Goal: Task Accomplishment & Management: Manage account settings

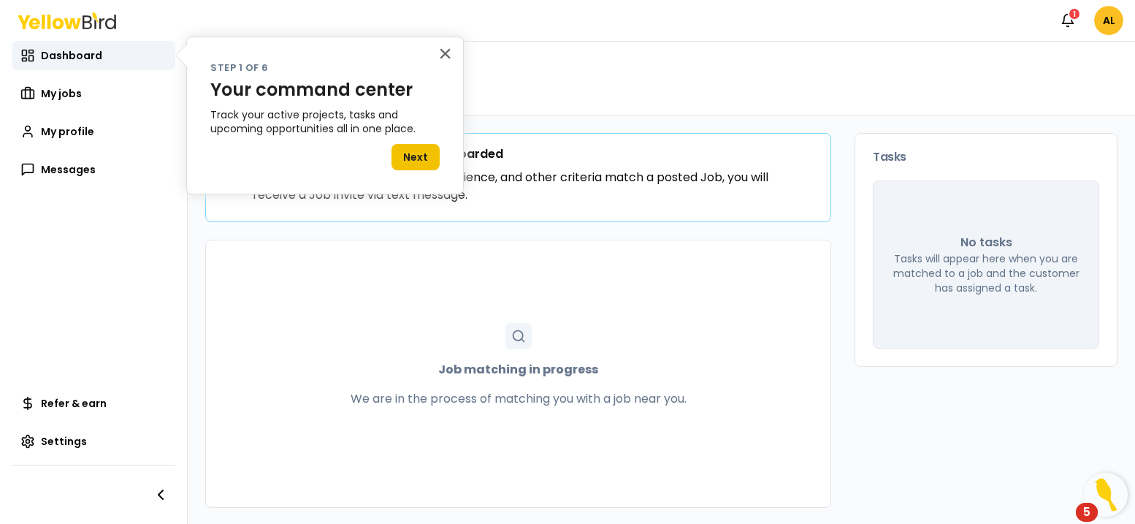
click at [419, 169] on button "Next" at bounding box center [416, 157] width 48 height 26
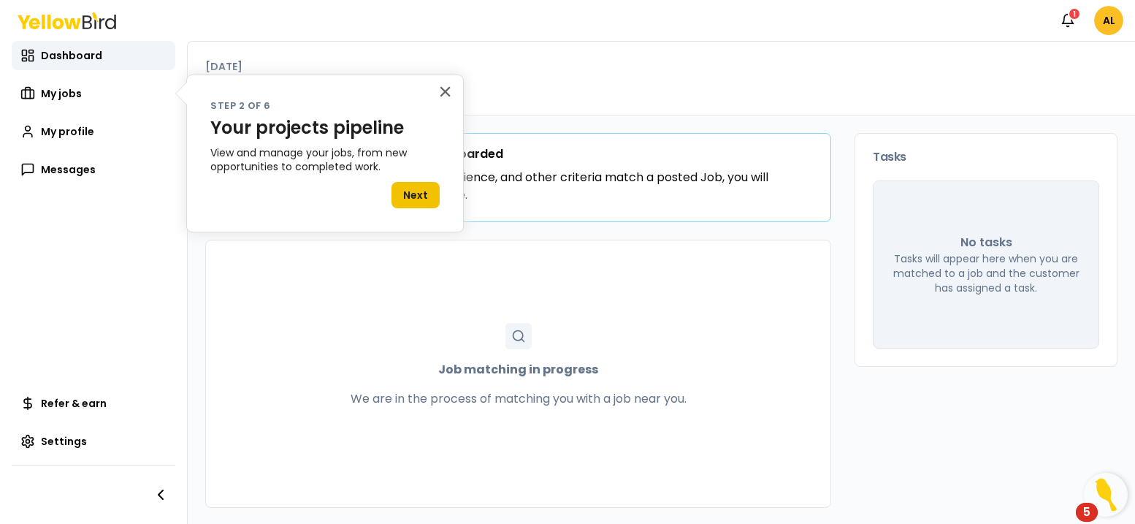
click at [420, 202] on button "Next" at bounding box center [416, 195] width 48 height 26
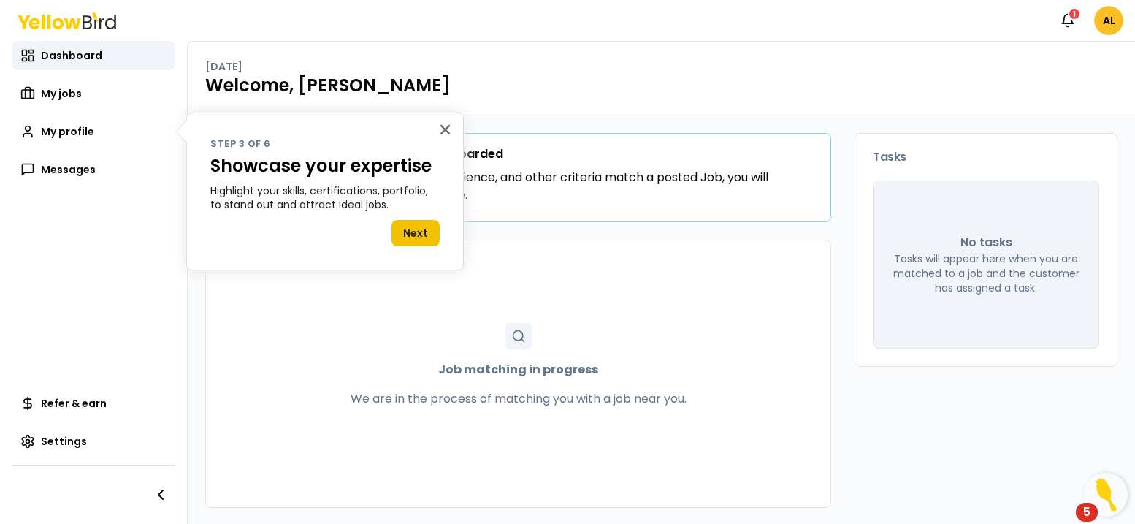
click at [422, 243] on button "Next" at bounding box center [416, 233] width 48 height 26
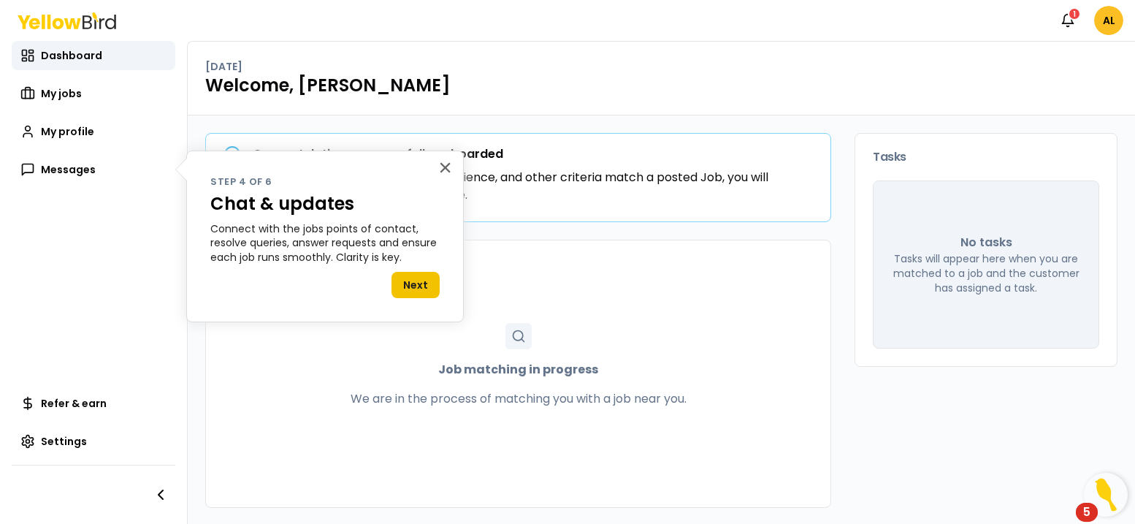
click at [422, 280] on button "Next" at bounding box center [416, 285] width 48 height 26
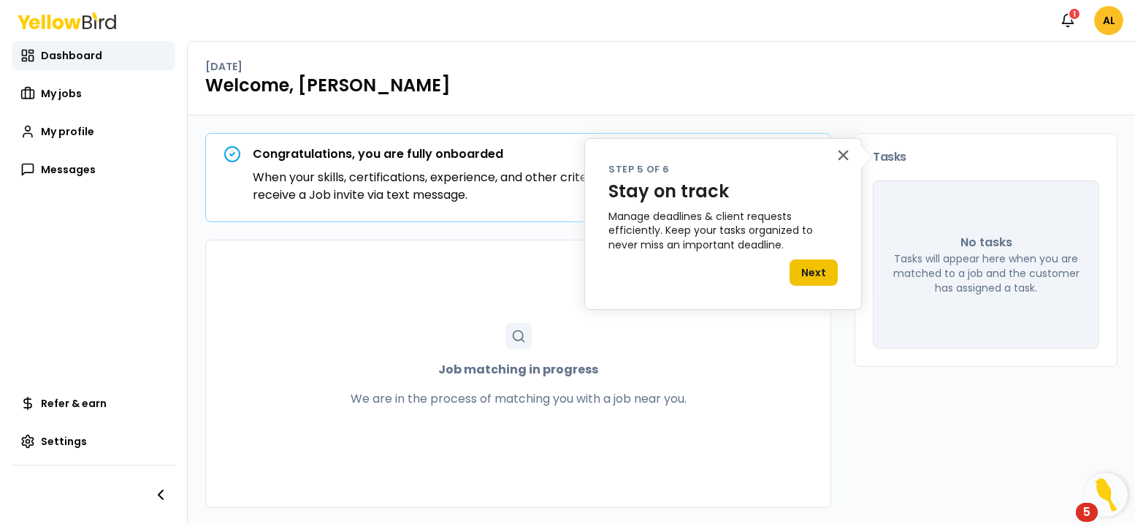
click at [804, 270] on button "Next" at bounding box center [814, 272] width 48 height 26
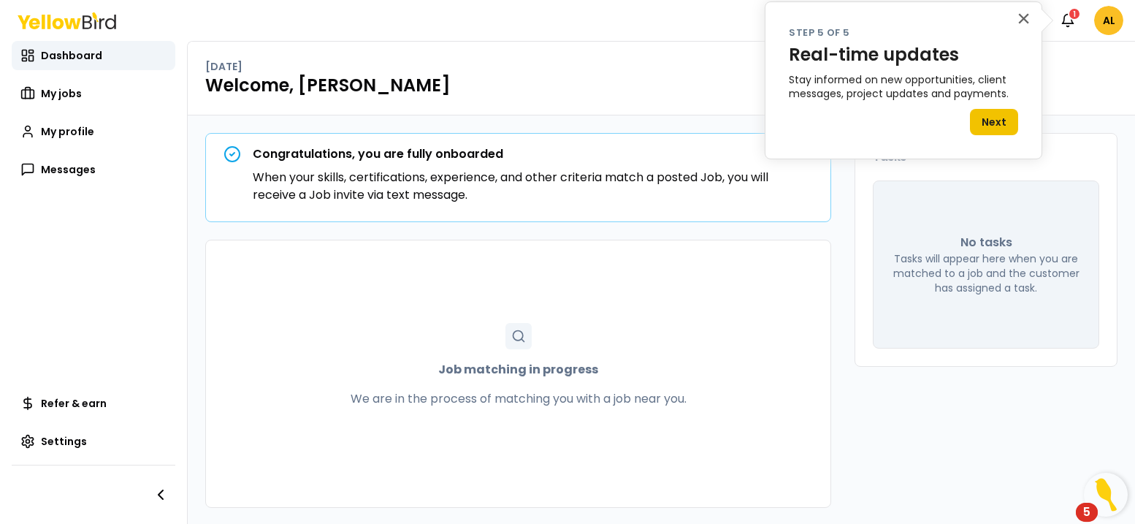
click at [1002, 120] on button "Next" at bounding box center [994, 122] width 48 height 26
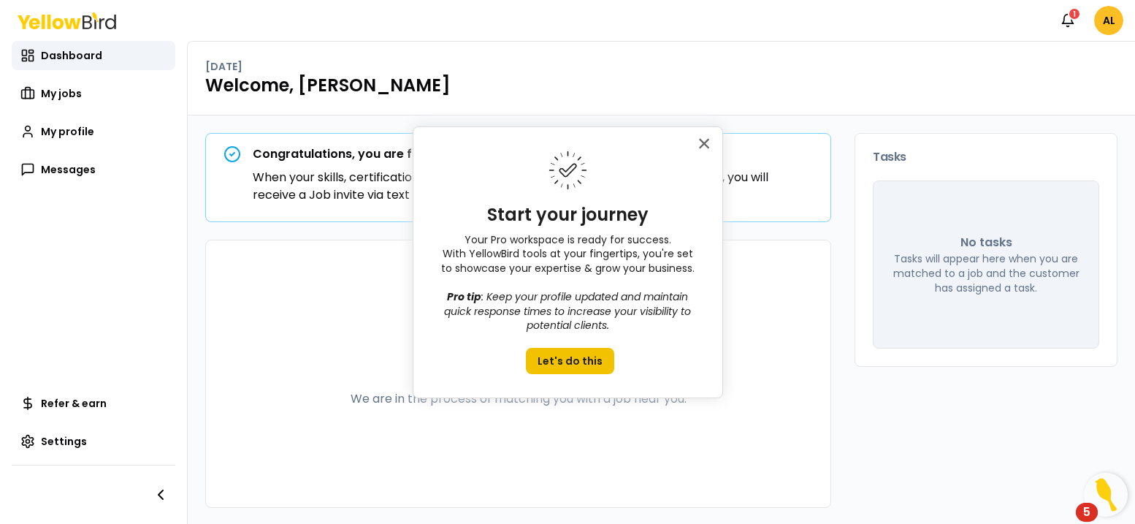
click at [567, 363] on button "Let's do this" at bounding box center [570, 361] width 88 height 26
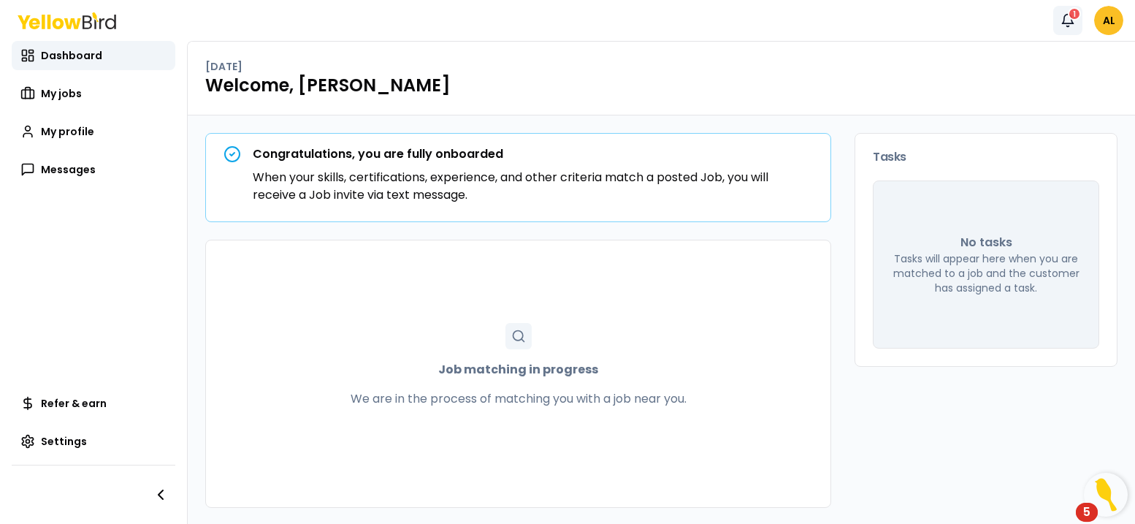
click at [1073, 18] on div "1" at bounding box center [1074, 13] width 13 height 13
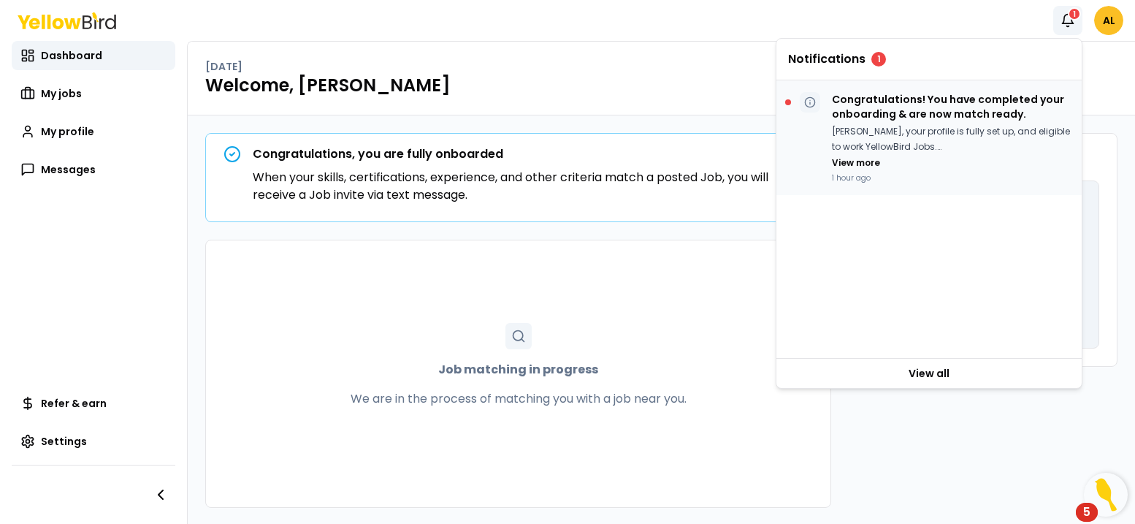
click at [940, 107] on p "Congratulations! You have completed your onboarding & are now match ready." at bounding box center [951, 106] width 238 height 29
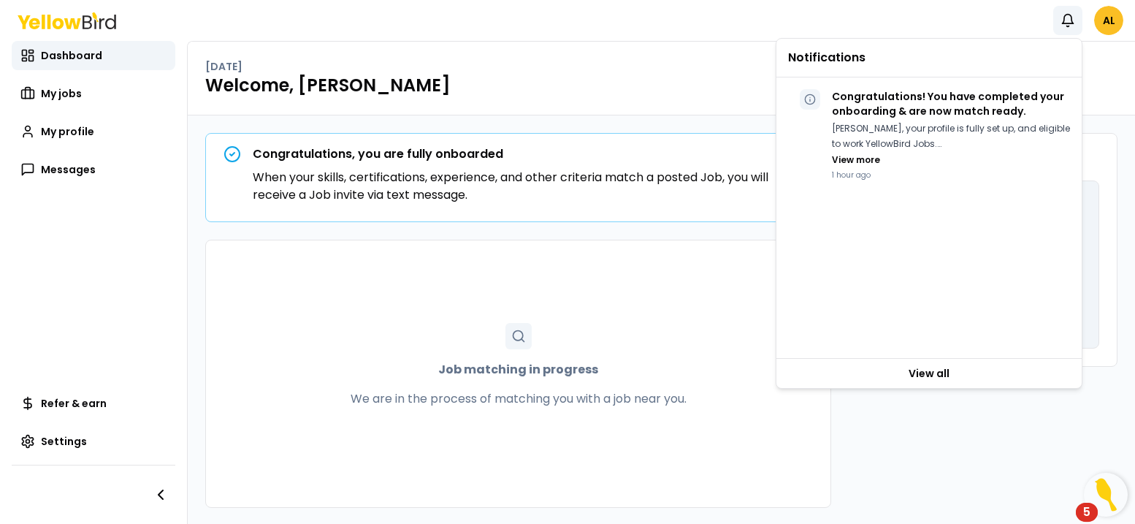
click at [577, 79] on h1 "Welcome, [PERSON_NAME]" at bounding box center [661, 85] width 912 height 23
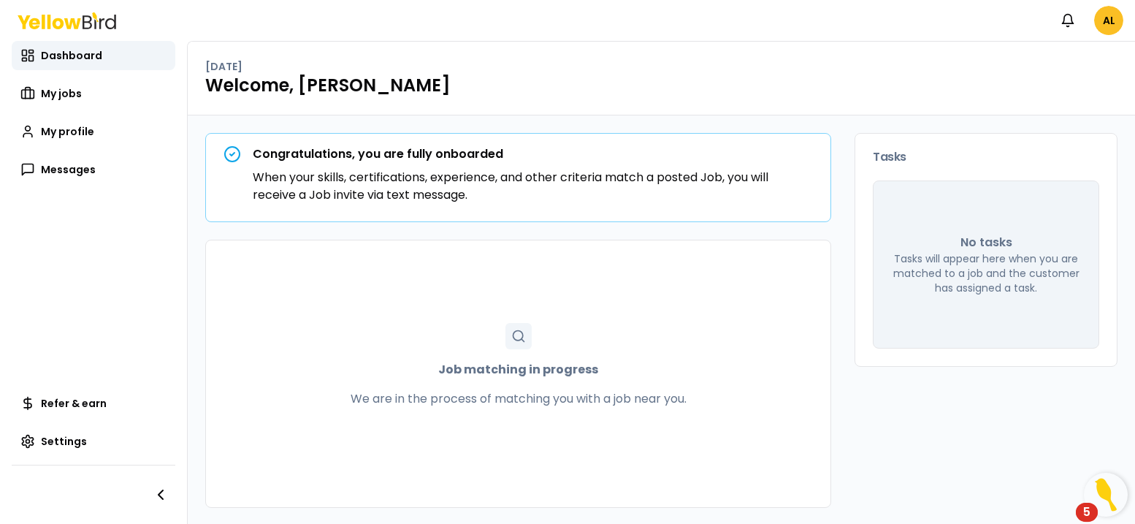
click at [1101, 492] on img "Open Resource Center, 5 new notifications" at bounding box center [1106, 495] width 44 height 44
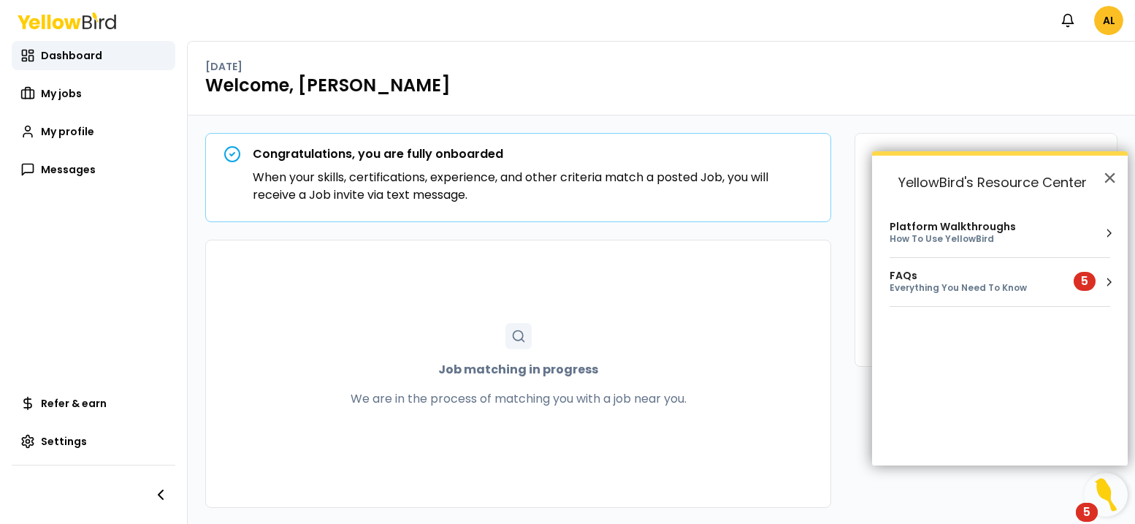
click at [977, 287] on div "Everything You Need To Know" at bounding box center [973, 288] width 167 height 12
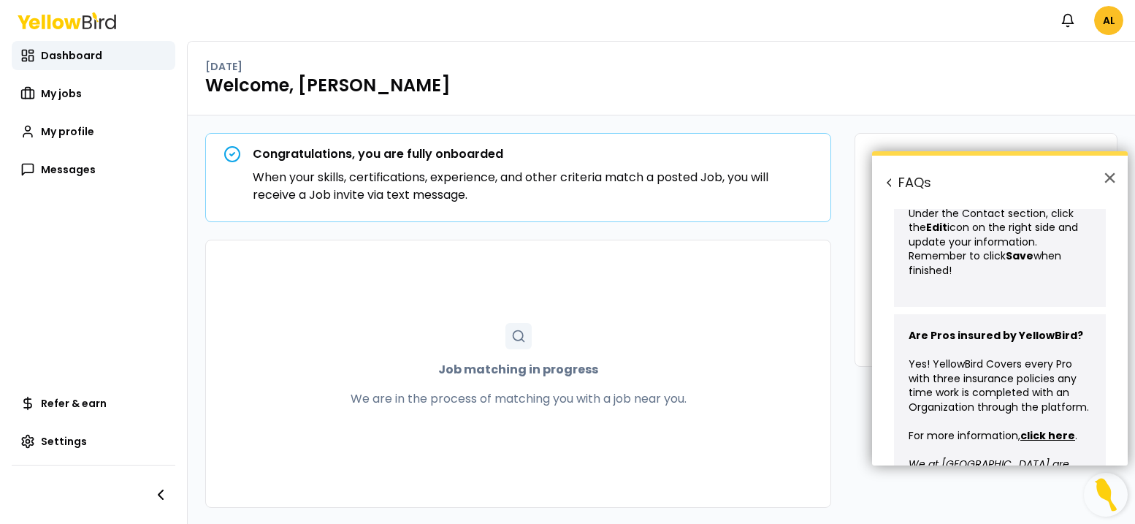
scroll to position [780, 0]
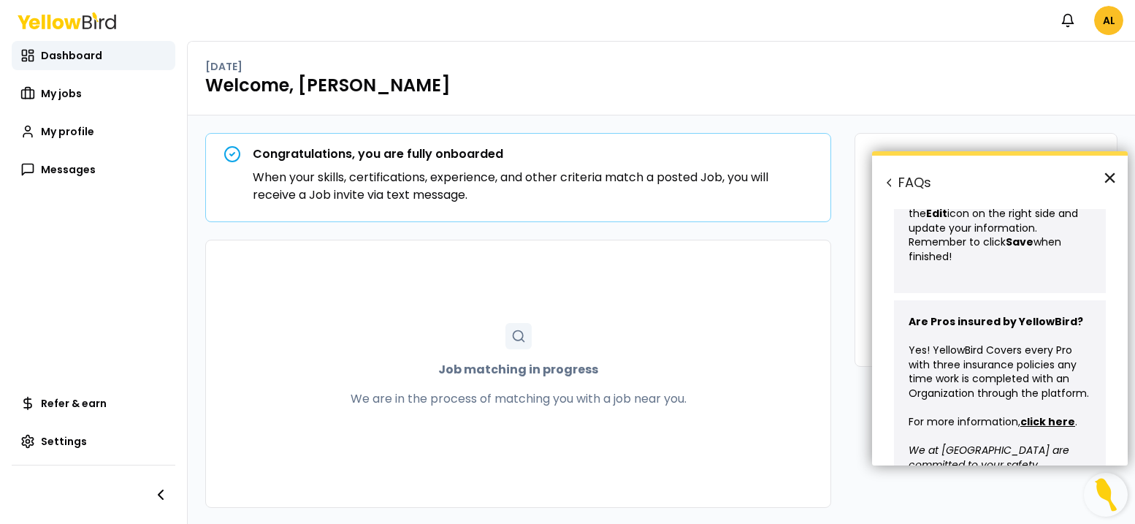
click at [1108, 179] on button "×" at bounding box center [1110, 177] width 14 height 23
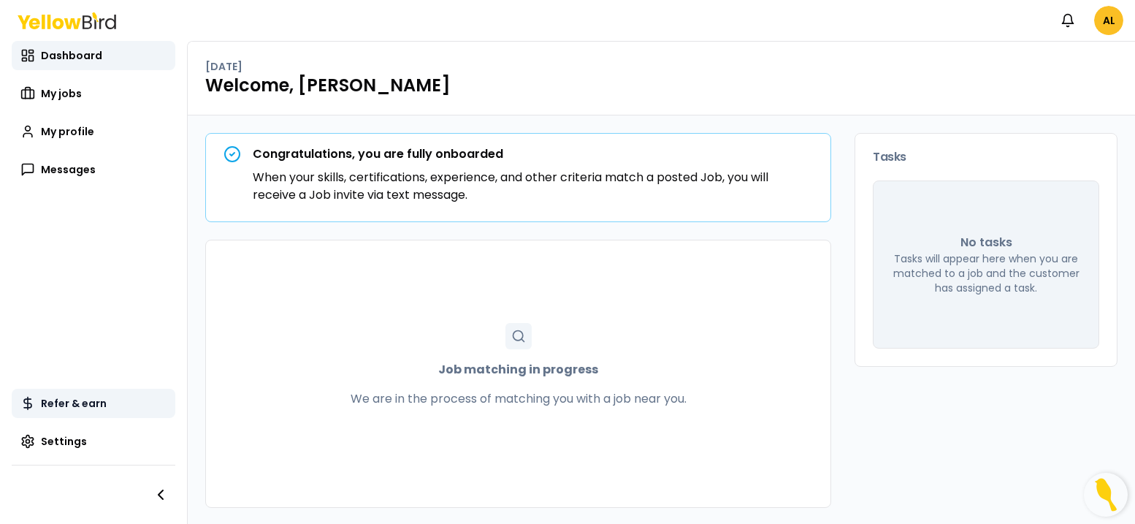
click at [69, 398] on span "Refer & earn" at bounding box center [74, 403] width 66 height 15
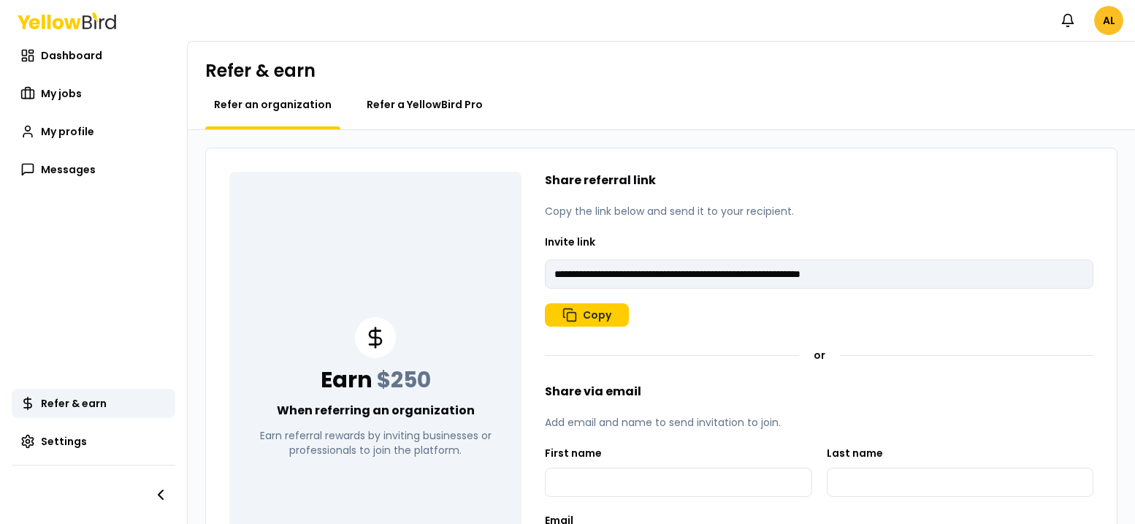
click at [435, 97] on span "Refer a YellowBird Pro" at bounding box center [425, 104] width 116 height 15
type input "**********"
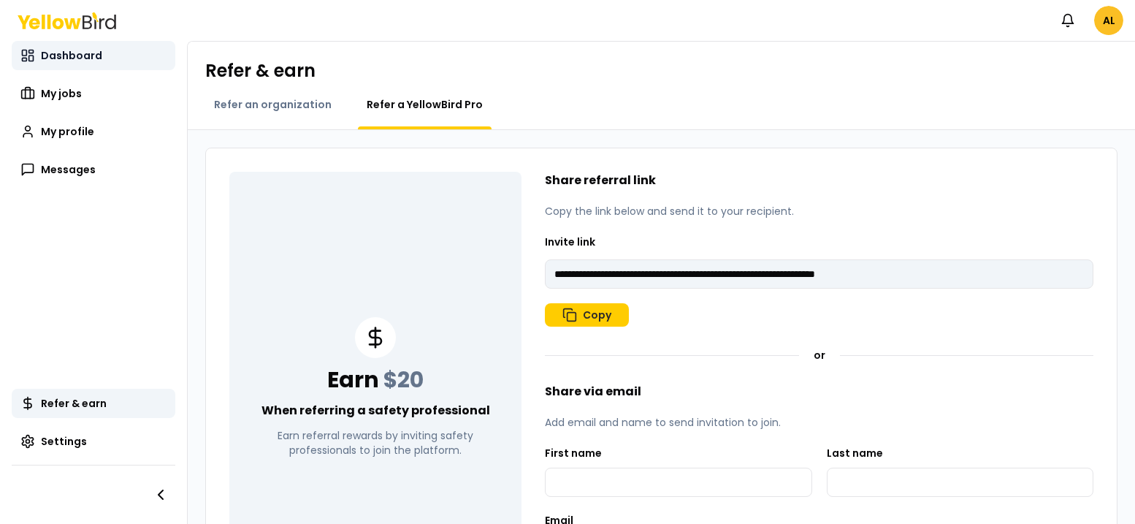
click at [60, 59] on span "Dashboard" at bounding box center [71, 55] width 61 height 15
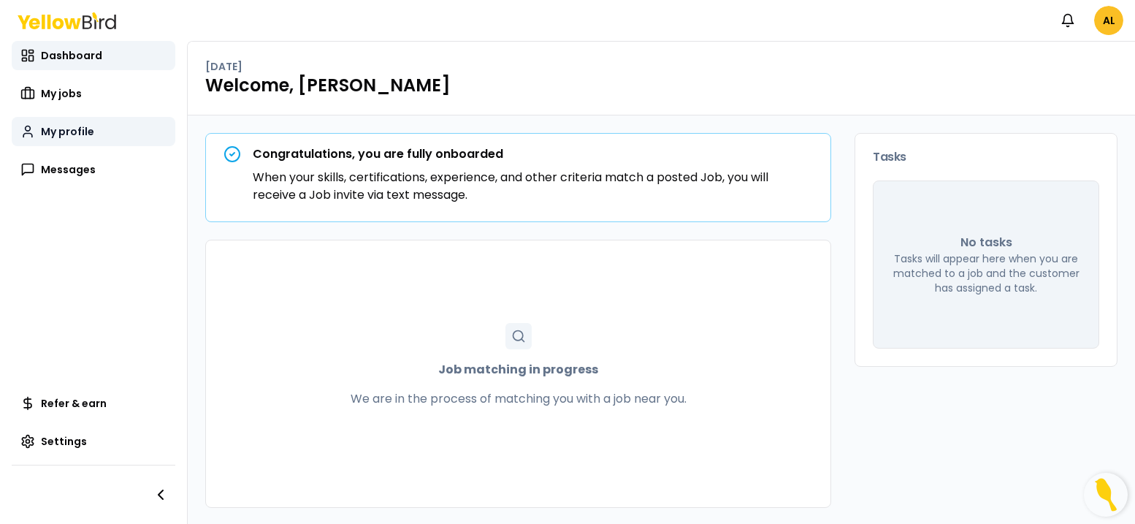
click at [62, 128] on span "My profile" at bounding box center [67, 131] width 53 height 15
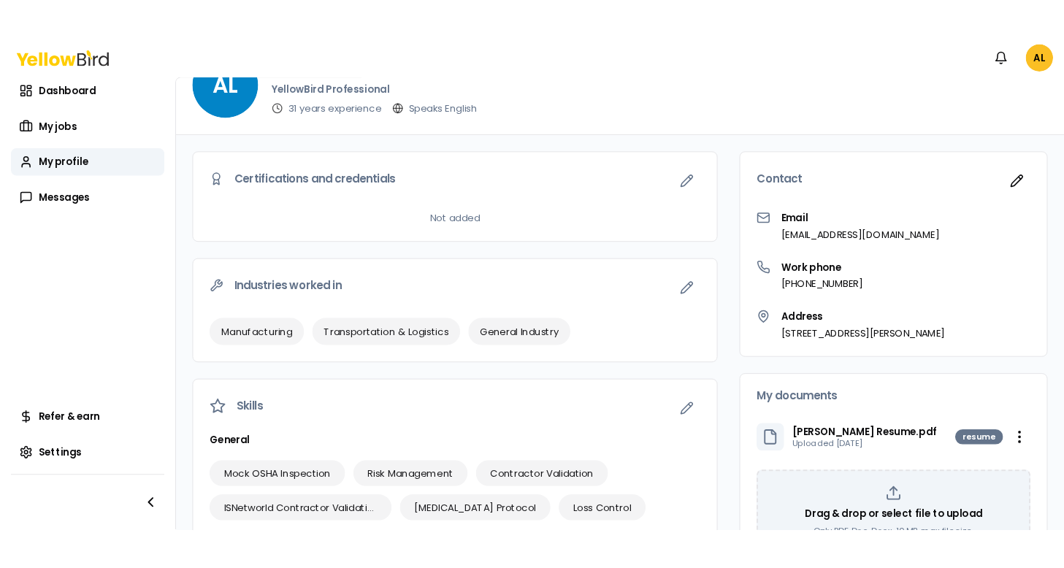
scroll to position [44, 0]
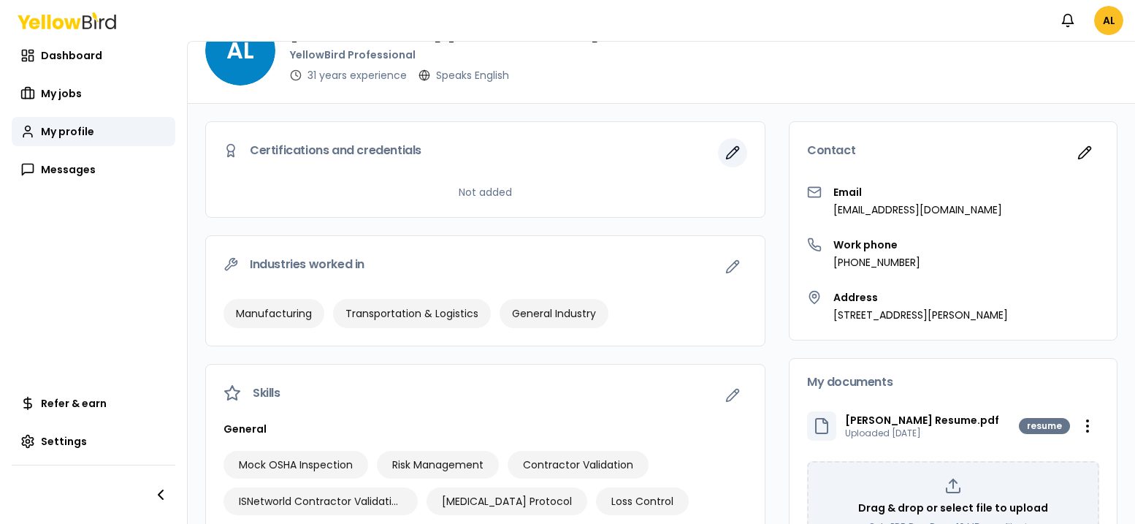
click at [733, 155] on icon "button" at bounding box center [733, 153] width 12 height 12
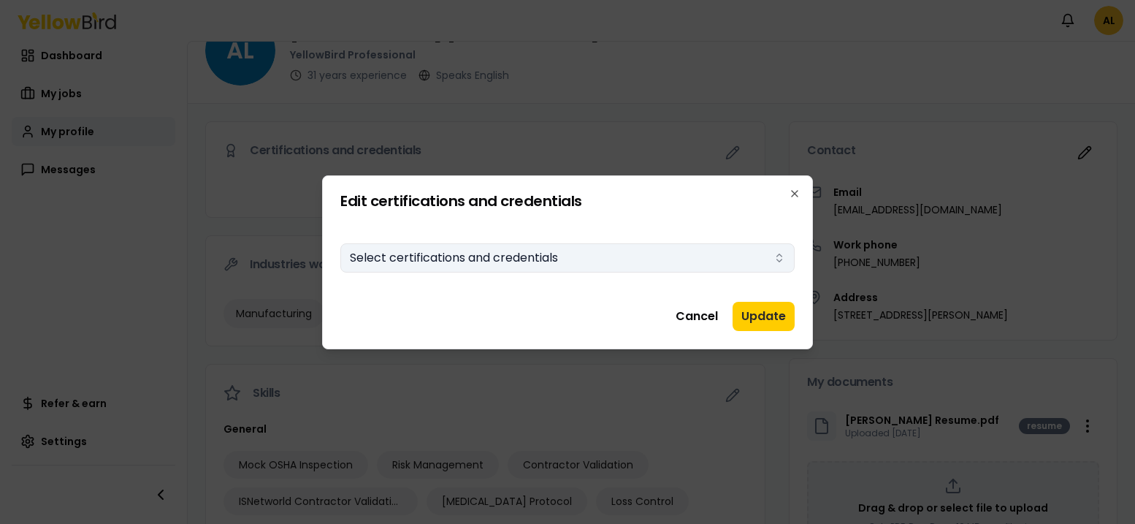
click at [551, 257] on button "Select certifications and credentials" at bounding box center [567, 257] width 454 height 29
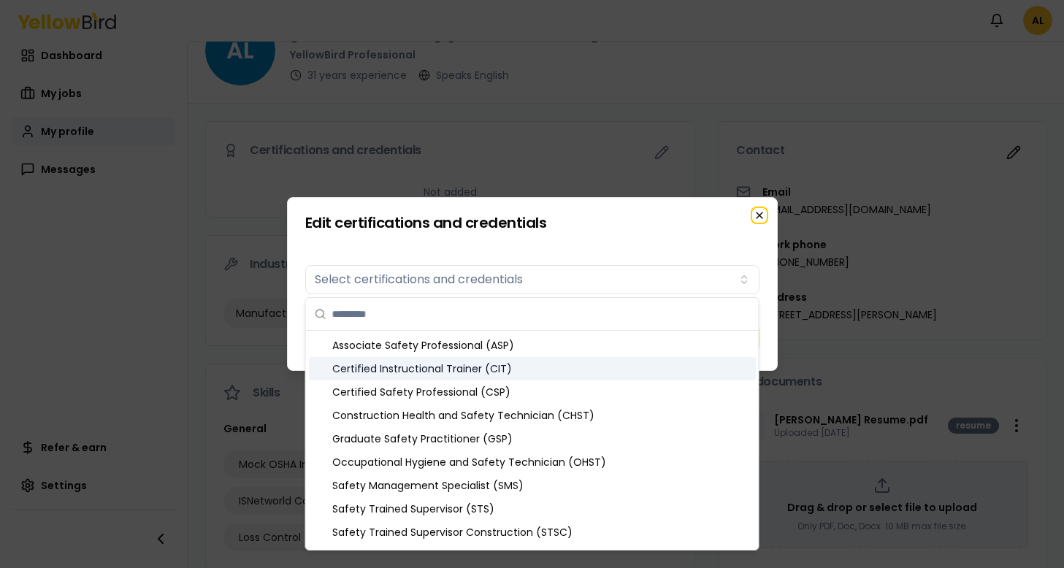
click at [761, 216] on icon "button" at bounding box center [760, 216] width 12 height 12
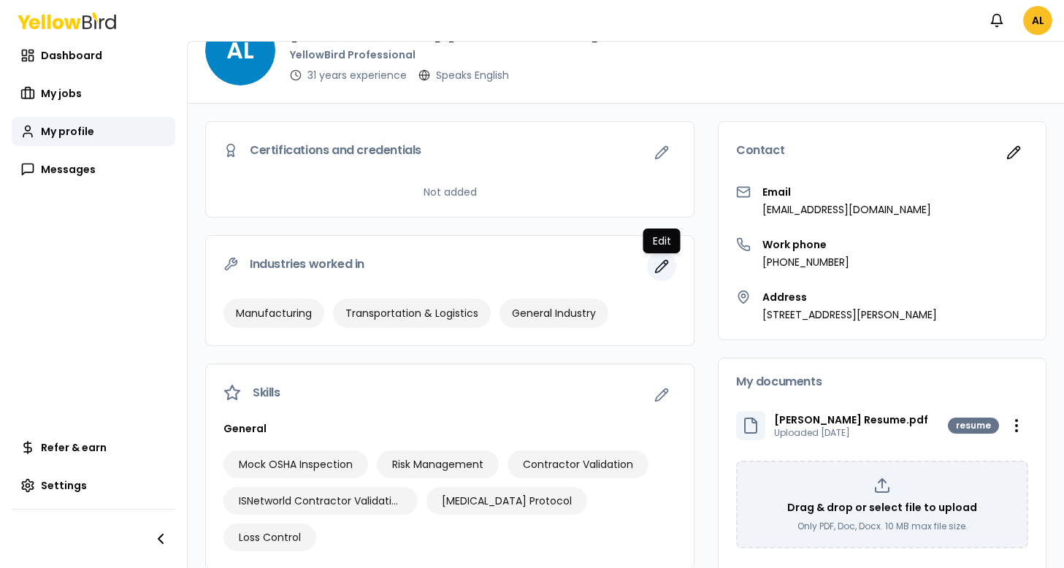
click at [663, 271] on icon "button" at bounding box center [662, 266] width 15 height 15
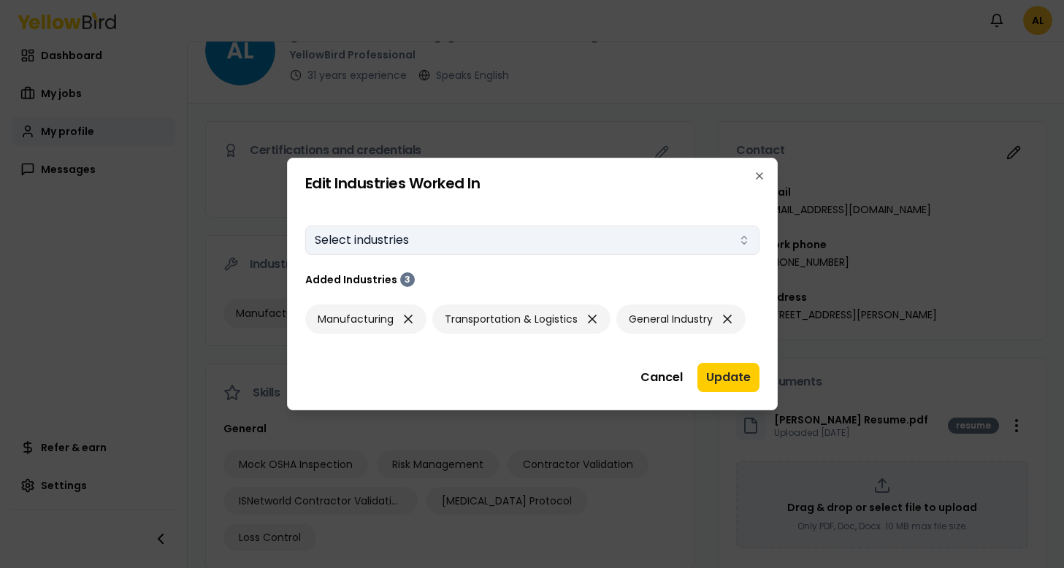
click at [641, 243] on button "Select industries" at bounding box center [532, 240] width 454 height 29
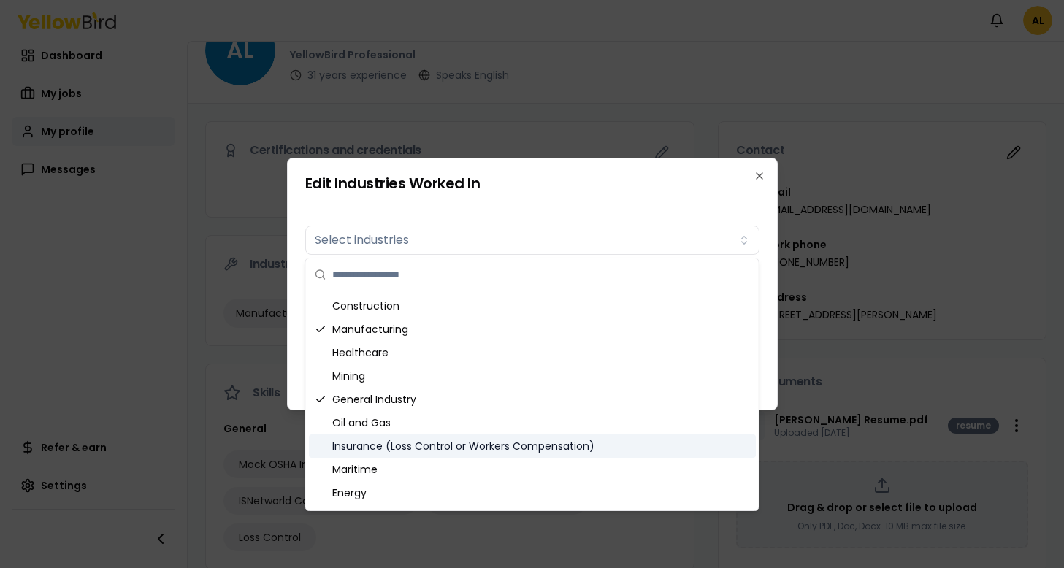
click at [539, 441] on div "Insurance (Loss Control or Workers Compensation)" at bounding box center [532, 446] width 447 height 23
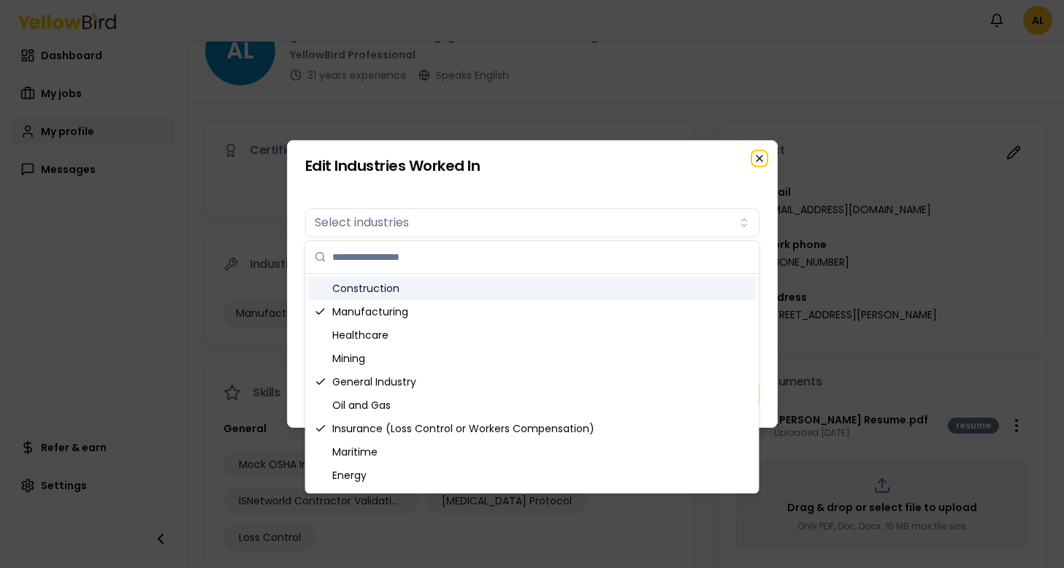
click at [758, 158] on icon "button" at bounding box center [760, 159] width 12 height 12
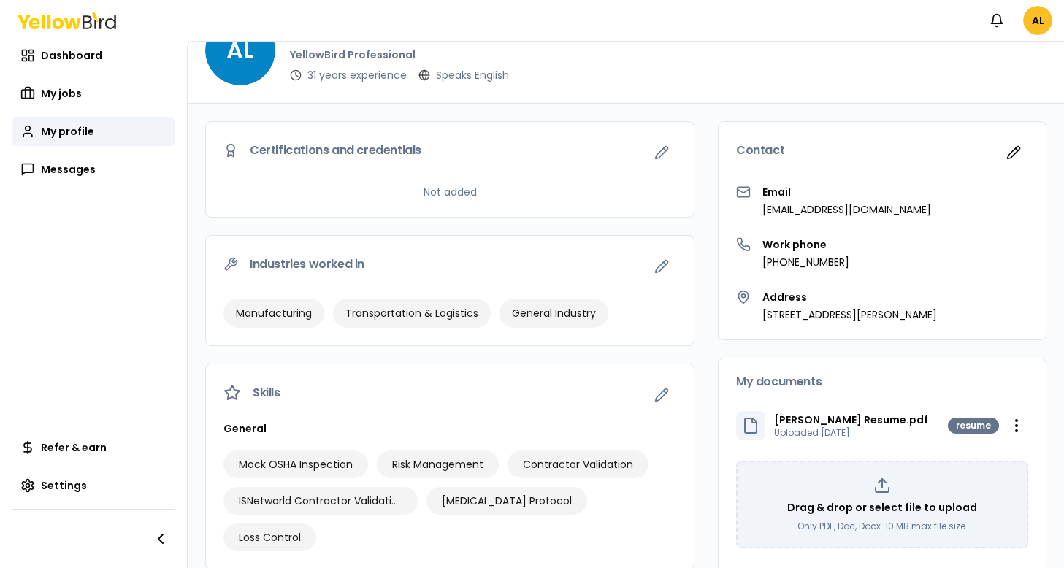
scroll to position [134, 0]
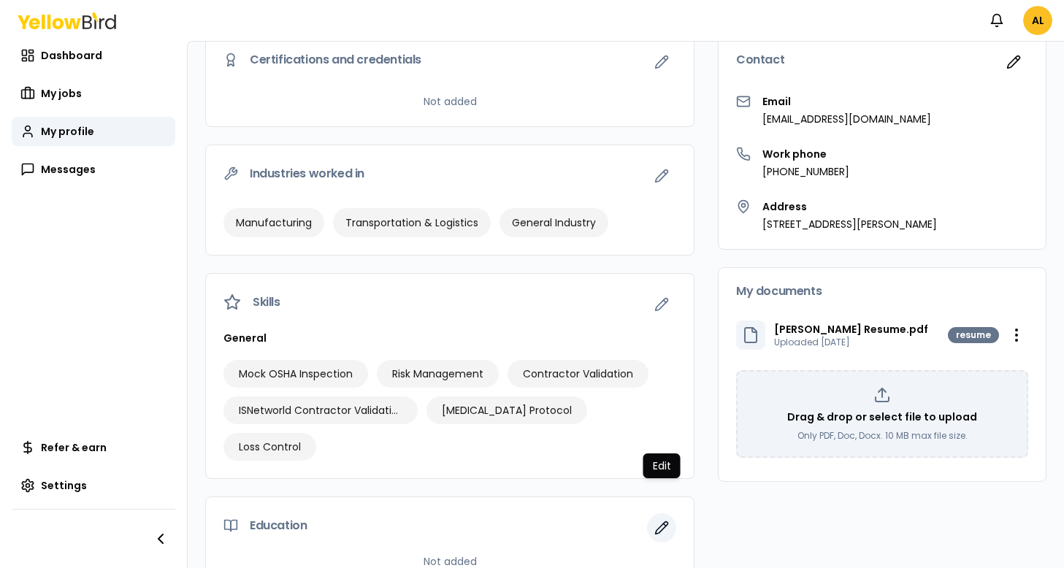
click at [665, 521] on icon "button" at bounding box center [662, 528] width 15 height 15
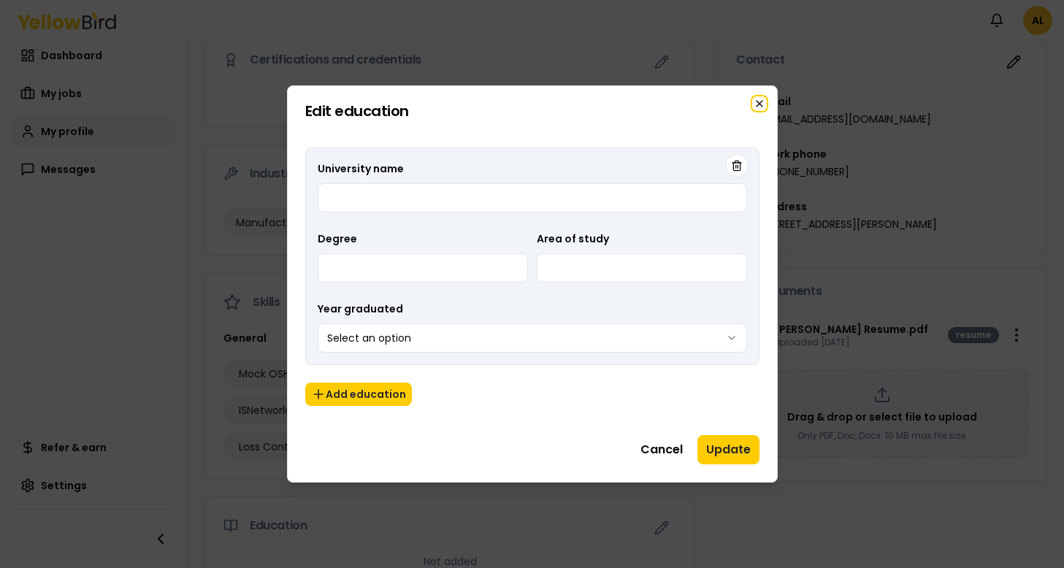
click at [761, 102] on icon "button" at bounding box center [760, 104] width 6 height 6
